Goal: Check status

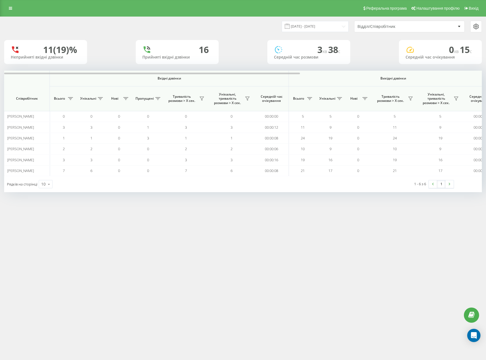
click at [255, 41] on div "11 (19)% Неприйняті вхідні дзвінки [GEOGRAPHIC_DATA] вхідні дзвінки 3 хв 38 c С…" at bounding box center [243, 52] width 478 height 24
click at [320, 28] on input "[DATE] - [DATE]" at bounding box center [315, 26] width 67 height 11
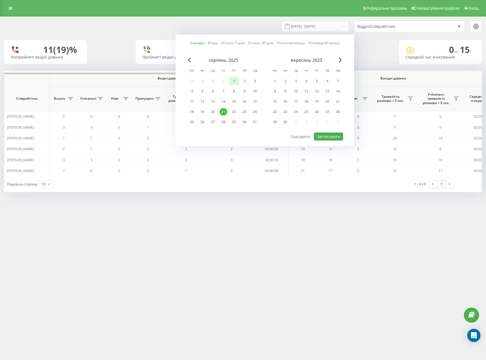
click at [235, 83] on div "1" at bounding box center [233, 81] width 7 height 7
click at [221, 112] on div "21" at bounding box center [223, 111] width 7 height 7
click at [321, 138] on button "Застосувати" at bounding box center [328, 137] width 29 height 8
type input "[DATE] - [DATE]"
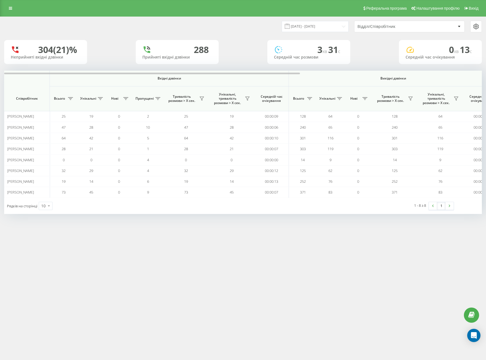
click at [369, 28] on div "Відділ/Співробітник" at bounding box center [390, 26] width 66 height 5
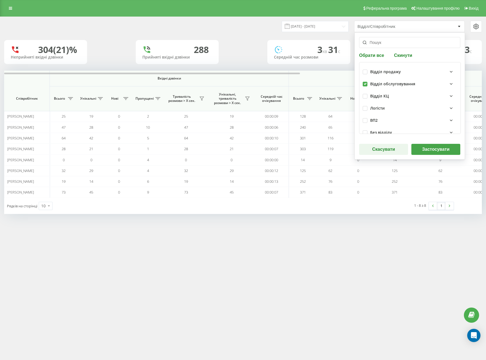
click at [433, 150] on button "Застосувати" at bounding box center [435, 149] width 49 height 11
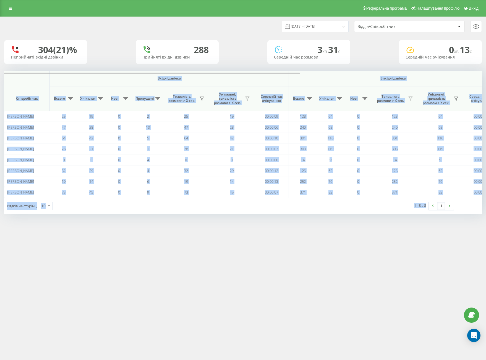
drag, startPoint x: 22, startPoint y: 80, endPoint x: 421, endPoint y: 209, distance: 418.9
click at [425, 215] on div "[DATE] - [DATE] Відділ/Співробітник 304 (21)% Неприйняті вхідні дзвінки [GEOGRA…" at bounding box center [243, 121] width 486 height 209
copy div "Loremi dolorsi Ametcon adipisc Eli seddoei Temporincidi Utlabo Etdolorem Aliq E…"
